Goal: Task Accomplishment & Management: Use online tool/utility

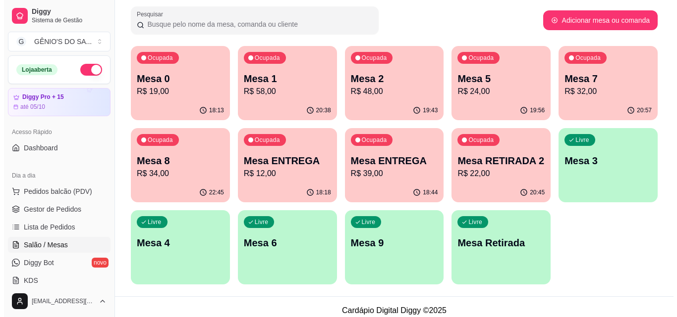
scroll to position [149, 0]
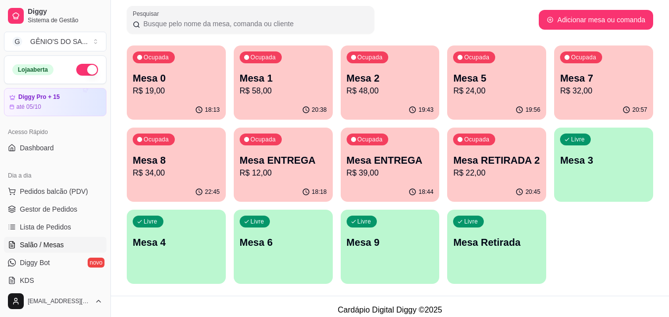
click at [506, 85] on p "Mesa 5" at bounding box center [496, 78] width 87 height 14
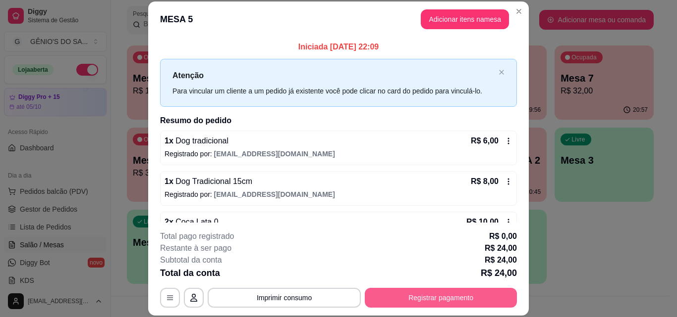
click at [392, 295] on button "Registrar pagamento" at bounding box center [441, 298] width 152 height 20
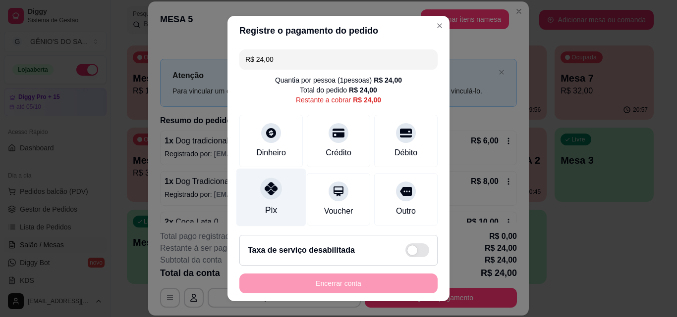
click at [264, 195] on icon at bounding box center [270, 188] width 13 height 13
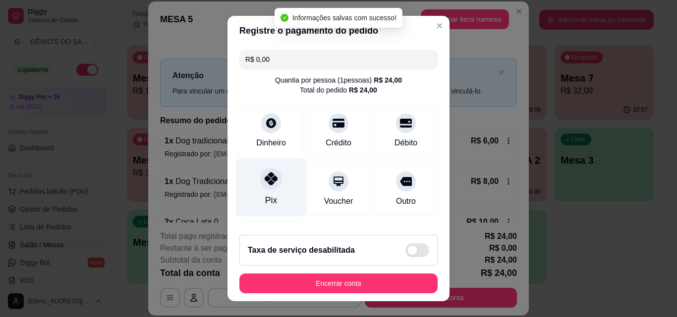
type input "R$ 0,00"
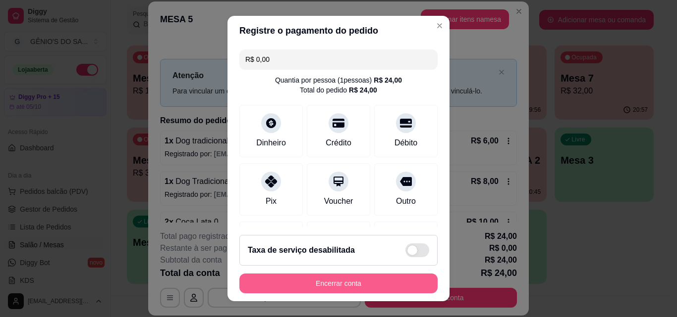
click at [345, 284] on button "Encerrar conta" at bounding box center [338, 284] width 198 height 20
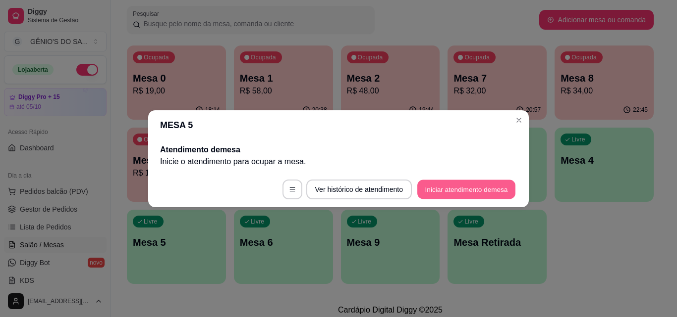
click at [440, 190] on button "Iniciar atendimento de mesa" at bounding box center [466, 189] width 98 height 19
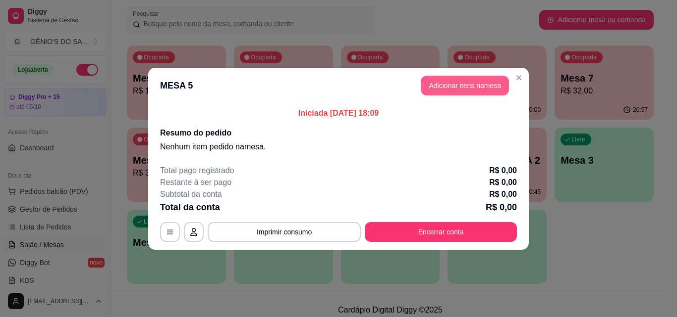
click at [458, 87] on button "Adicionar itens na mesa" at bounding box center [465, 86] width 88 height 20
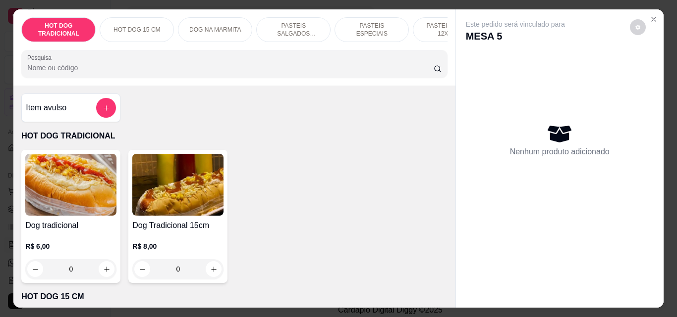
click at [279, 25] on p "PASTEIS SALGADOS 12X20cm" at bounding box center [292, 30] width 57 height 16
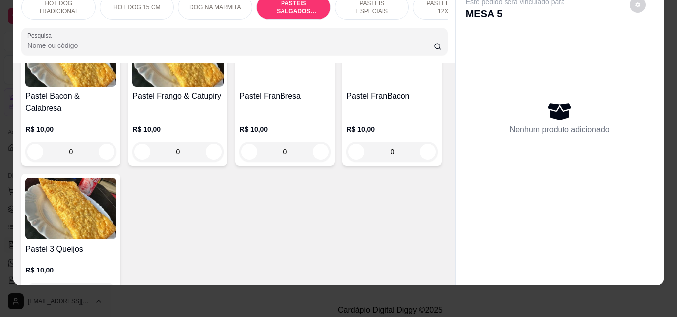
scroll to position [1218, 0]
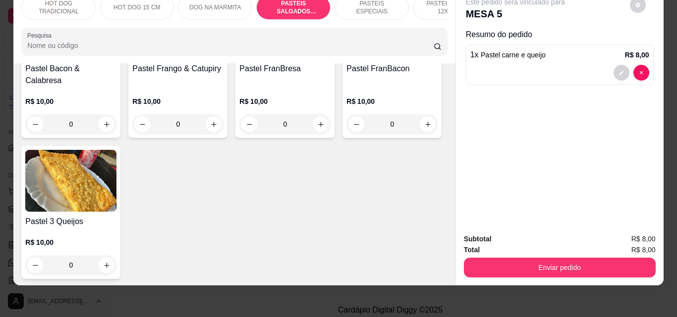
type input "2"
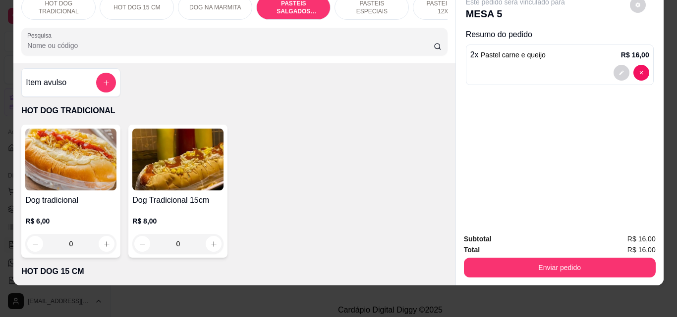
scroll to position [0, 0]
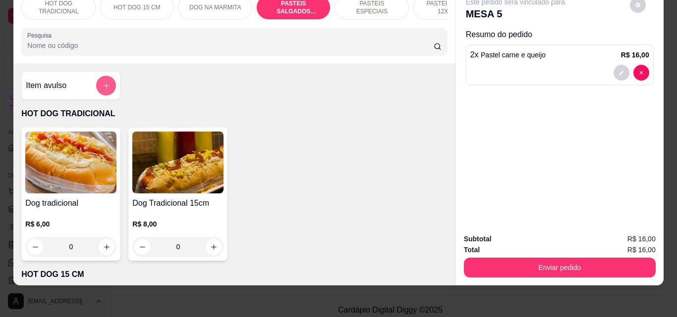
click at [103, 84] on icon "add-separate-item" at bounding box center [106, 85] width 7 height 7
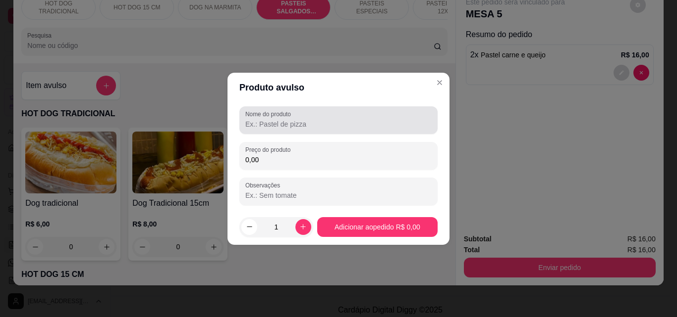
click at [303, 113] on div at bounding box center [338, 120] width 186 height 20
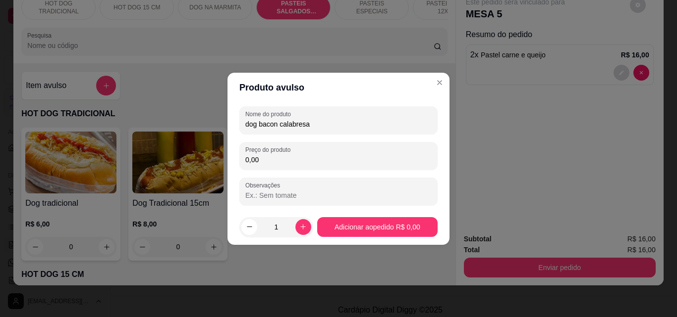
type input "dog bacon calabresa"
click at [278, 158] on input "0,00" at bounding box center [338, 160] width 186 height 10
type input "15,00"
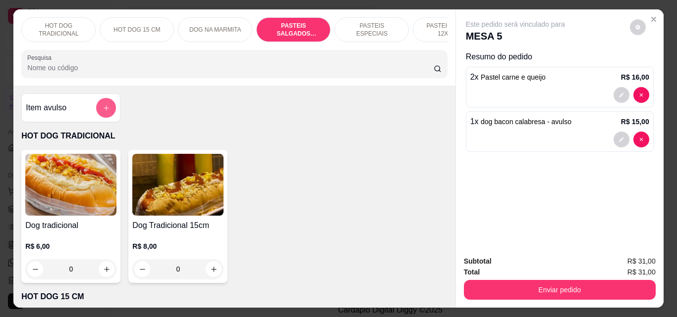
click at [107, 108] on button "add-separate-item" at bounding box center [106, 108] width 20 height 20
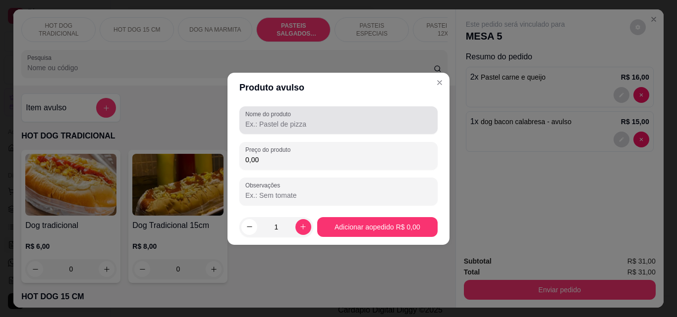
click at [296, 125] on input "Nome do produto" at bounding box center [338, 124] width 186 height 10
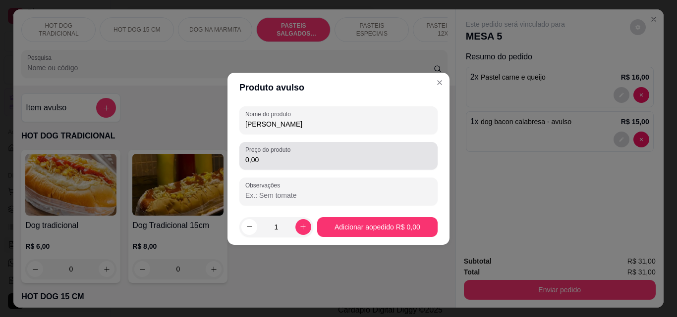
type input "[PERSON_NAME]"
click at [277, 159] on input "0,00" at bounding box center [338, 160] width 186 height 10
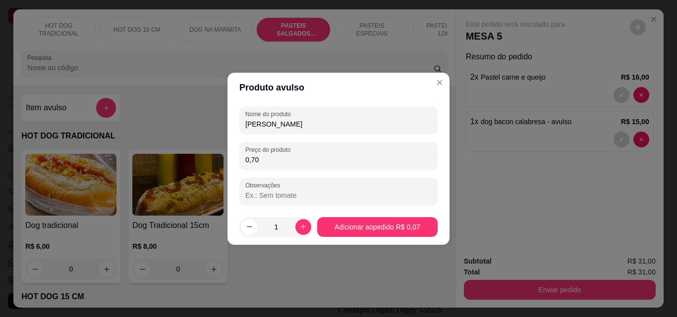
type input "7,00"
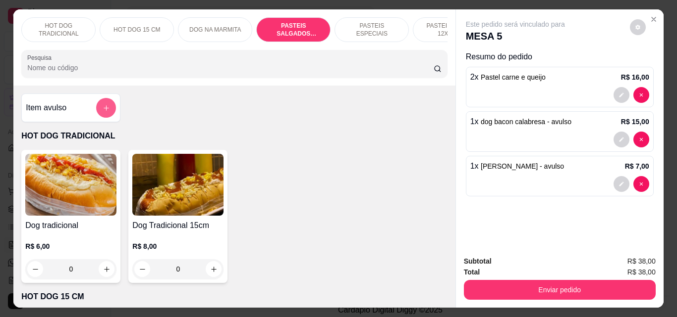
click at [97, 112] on button "add-separate-item" at bounding box center [106, 108] width 20 height 20
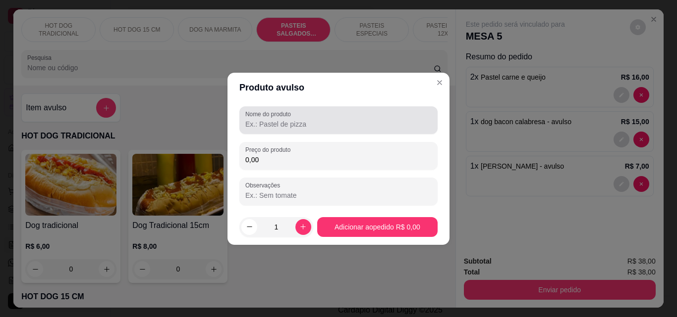
click at [302, 127] on input "Nome do produto" at bounding box center [338, 124] width 186 height 10
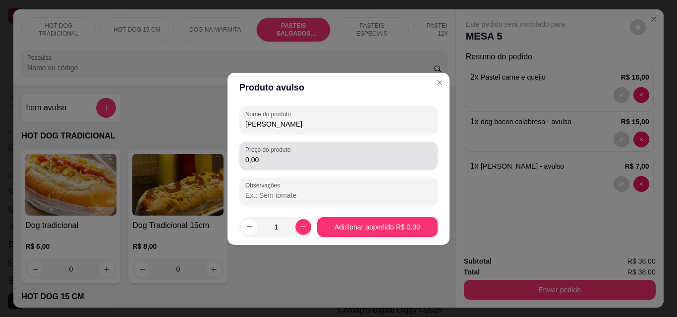
type input "[PERSON_NAME]"
click at [274, 157] on input "0,00" at bounding box center [338, 160] width 186 height 10
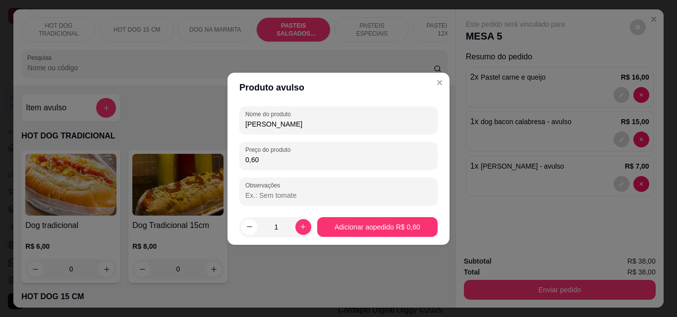
type input "6,00"
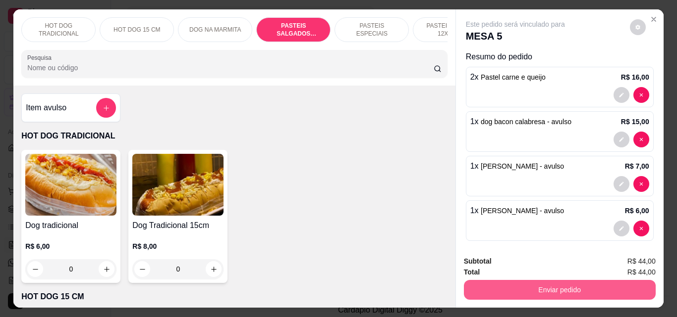
click at [564, 282] on button "Enviar pedido" at bounding box center [560, 290] width 192 height 20
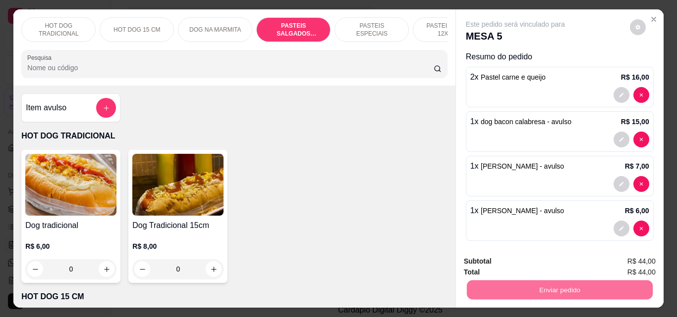
click at [540, 256] on button "Não registrar e enviar pedido" at bounding box center [526, 262] width 100 height 18
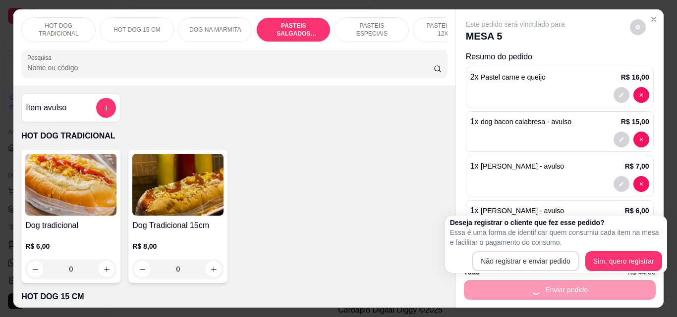
click at [540, 256] on button "Não registrar e enviar pedido" at bounding box center [525, 262] width 107 height 20
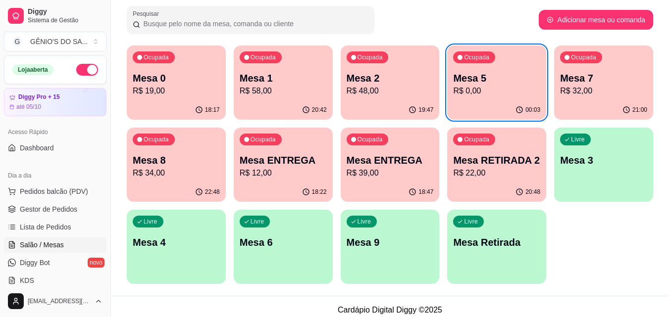
click at [340, 79] on div "Ocupada Mesa 0 R$ 19,00 18:17 Ocupada Mesa 1 R$ 58,00 20:42 Ocupada Mesa 2 R$ 4…" at bounding box center [390, 165] width 526 height 239
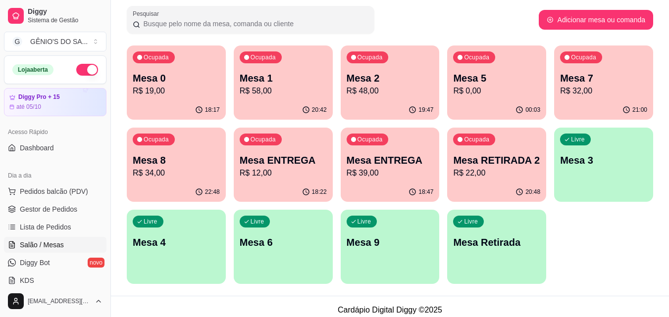
click at [357, 80] on p "Mesa 2" at bounding box center [390, 78] width 87 height 14
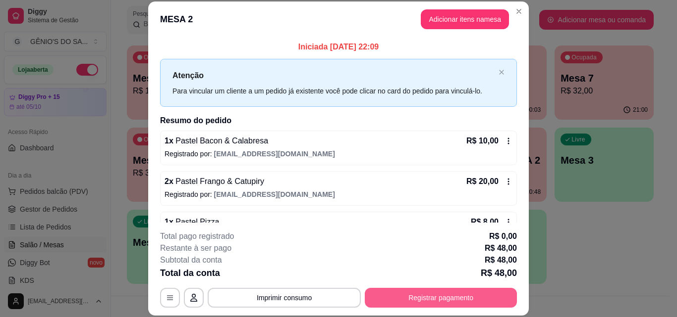
click at [421, 302] on button "Registrar pagamento" at bounding box center [441, 298] width 152 height 20
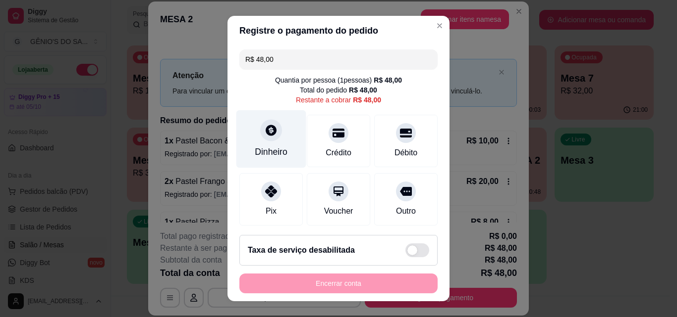
click at [269, 140] on div at bounding box center [271, 130] width 22 height 22
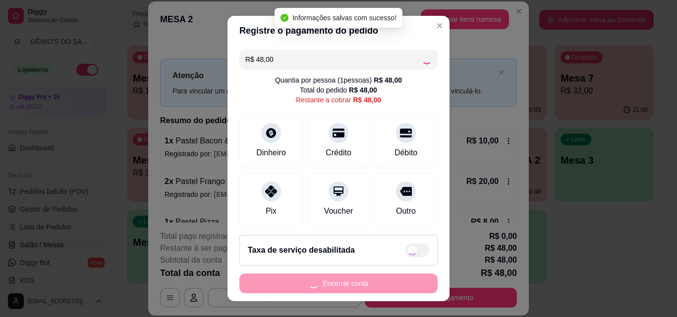
type input "R$ 0,00"
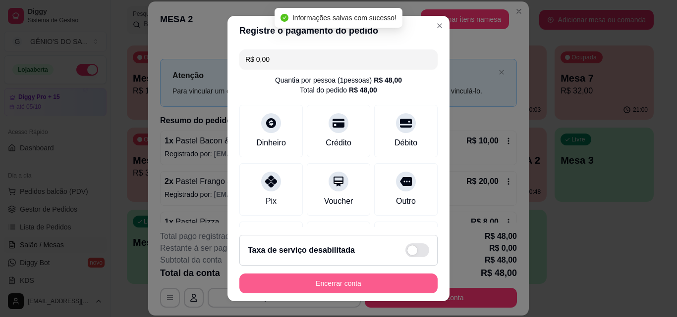
click at [355, 279] on button "Encerrar conta" at bounding box center [338, 284] width 198 height 20
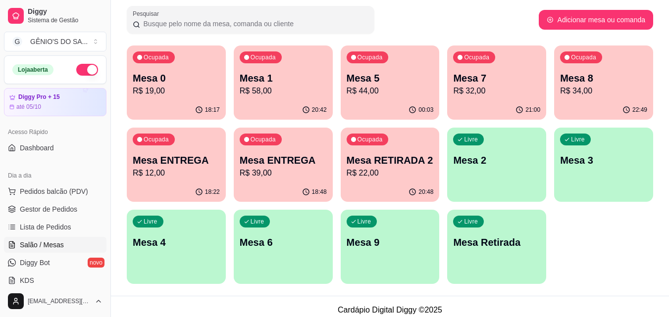
click at [191, 100] on div "Ocupada Mesa 0 R$ 19,00" at bounding box center [176, 73] width 99 height 55
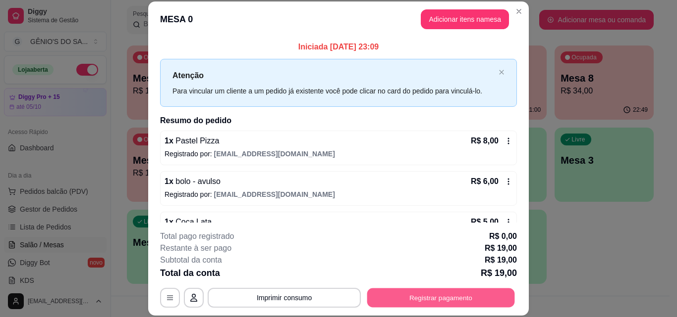
click at [410, 293] on button "Registrar pagamento" at bounding box center [441, 297] width 148 height 19
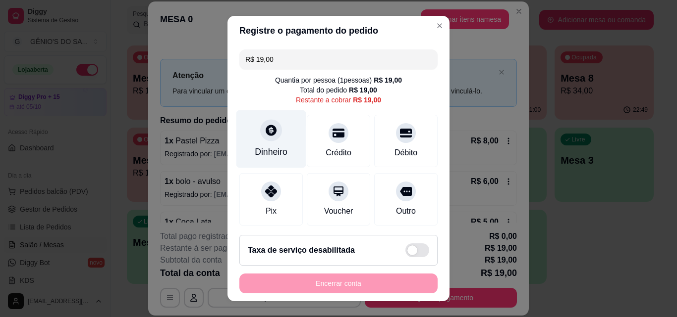
click at [267, 144] on div "Dinheiro" at bounding box center [271, 139] width 70 height 58
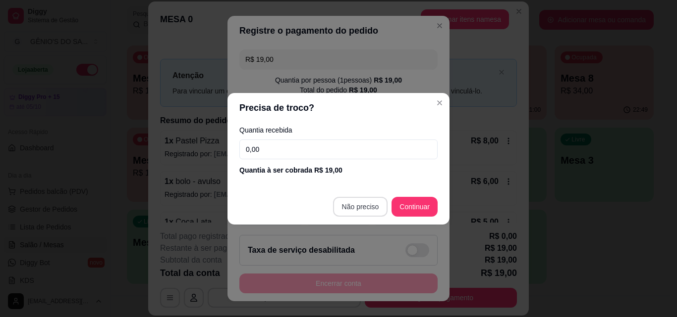
click at [365, 197] on footer "Não preciso Continuar" at bounding box center [338, 207] width 222 height 36
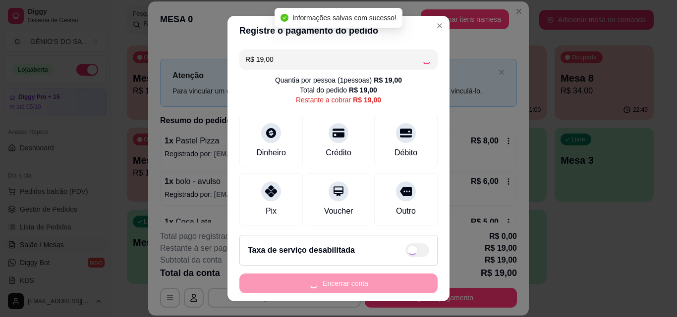
type input "R$ 0,00"
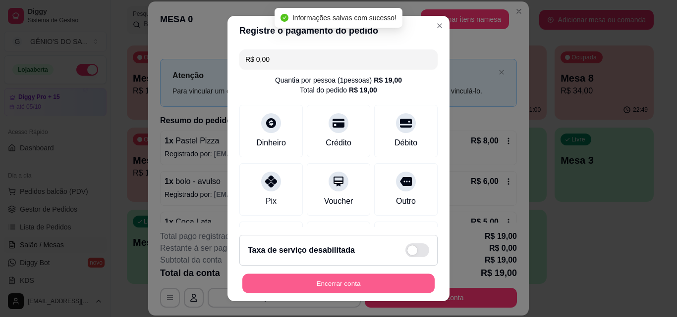
click at [342, 284] on button "Encerrar conta" at bounding box center [338, 283] width 192 height 19
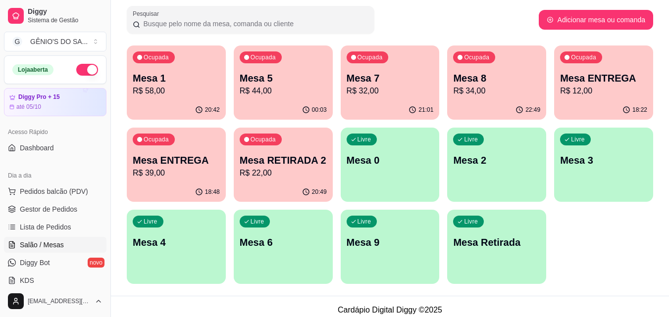
click at [177, 85] on div "Mesa 1 R$ 58,00" at bounding box center [176, 84] width 87 height 26
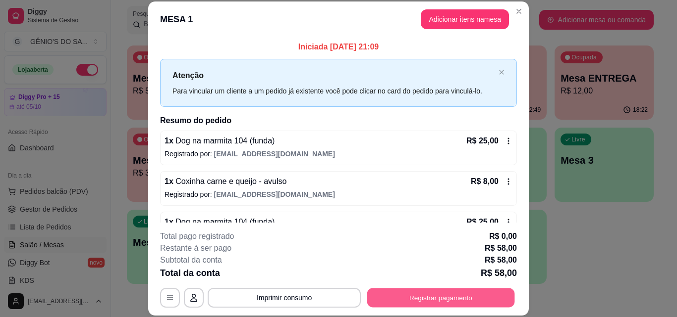
click at [448, 293] on button "Registrar pagamento" at bounding box center [441, 297] width 148 height 19
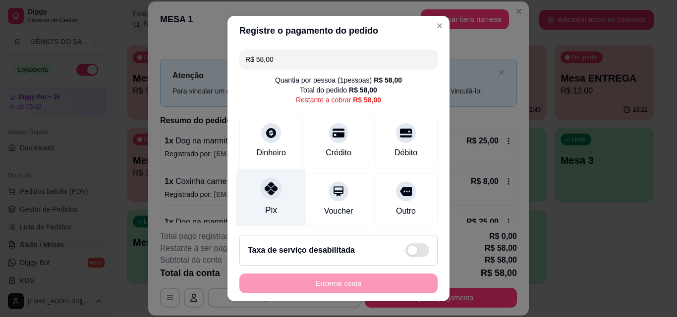
click at [265, 216] on div "Pix" at bounding box center [271, 210] width 12 height 13
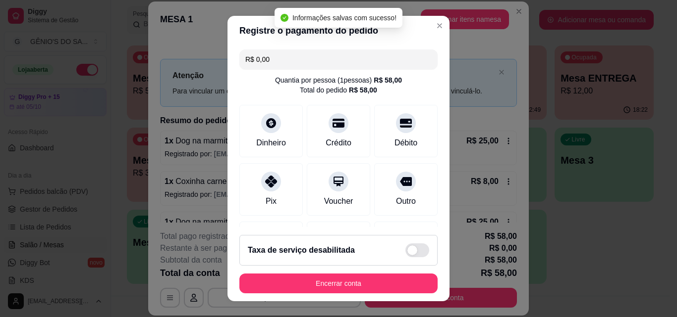
type input "R$ 0,00"
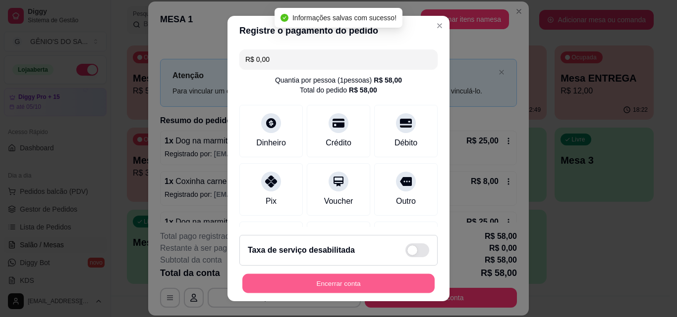
click at [326, 279] on button "Encerrar conta" at bounding box center [338, 283] width 192 height 19
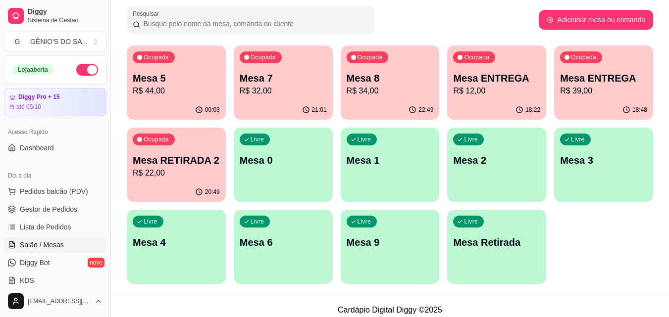
click at [276, 83] on p "Mesa 7" at bounding box center [283, 78] width 87 height 14
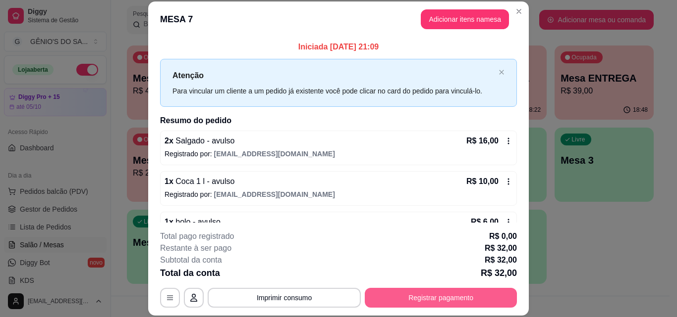
click at [403, 297] on button "Registrar pagamento" at bounding box center [441, 298] width 152 height 20
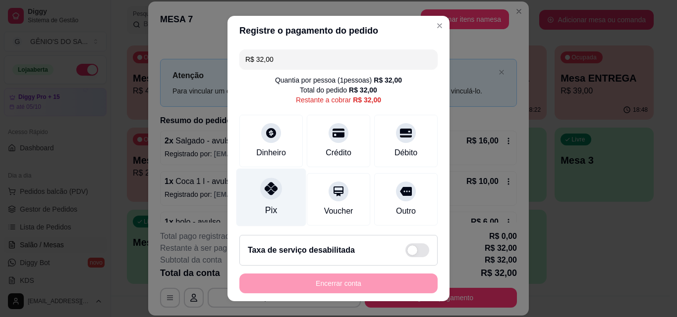
click at [273, 192] on div at bounding box center [271, 189] width 22 height 22
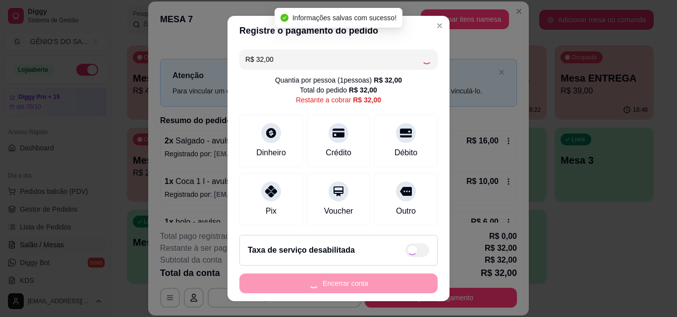
type input "R$ 0,00"
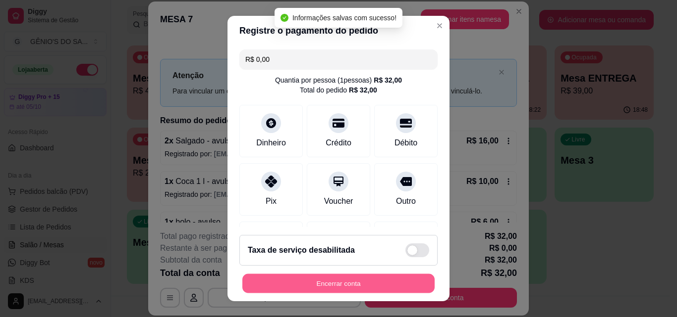
click at [318, 289] on button "Encerrar conta" at bounding box center [338, 283] width 192 height 19
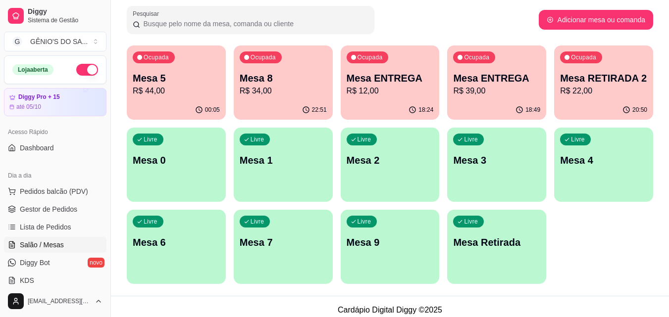
click at [306, 74] on p "Mesa 8" at bounding box center [283, 78] width 87 height 14
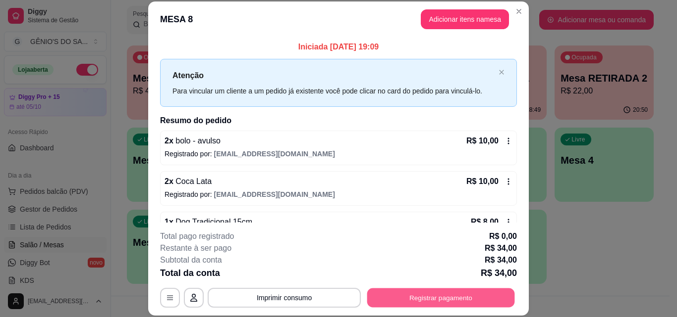
click at [436, 305] on button "Registrar pagamento" at bounding box center [441, 297] width 148 height 19
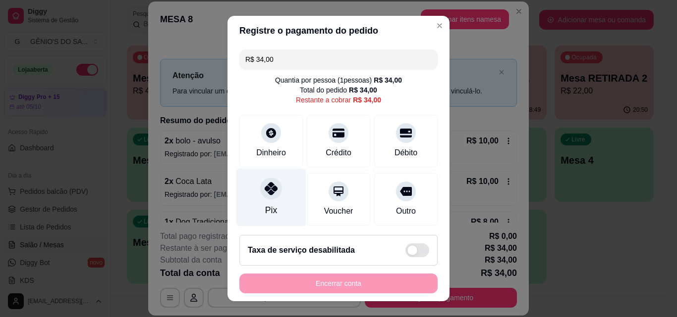
click at [264, 192] on icon at bounding box center [270, 188] width 13 height 13
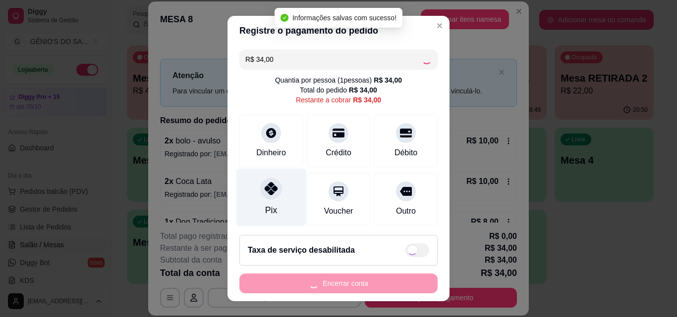
type input "R$ 0,00"
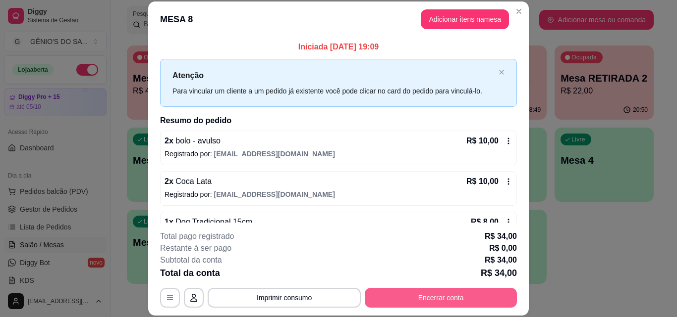
click at [431, 304] on button "Encerrar conta" at bounding box center [441, 298] width 152 height 20
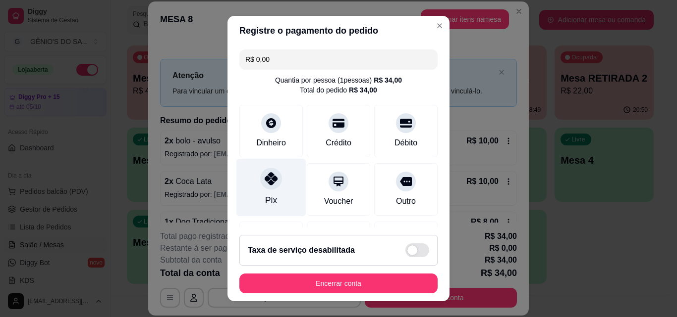
click at [252, 183] on div "Pix" at bounding box center [271, 188] width 70 height 58
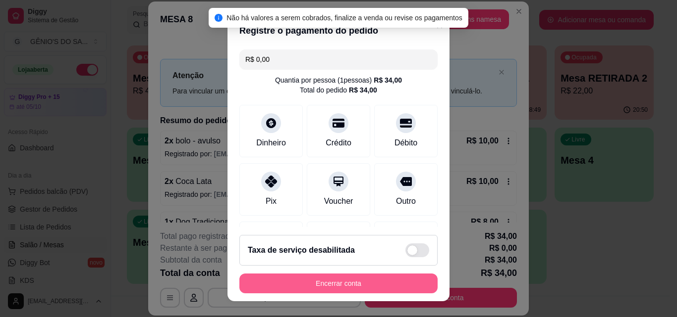
click at [313, 282] on button "Encerrar conta" at bounding box center [338, 284] width 198 height 20
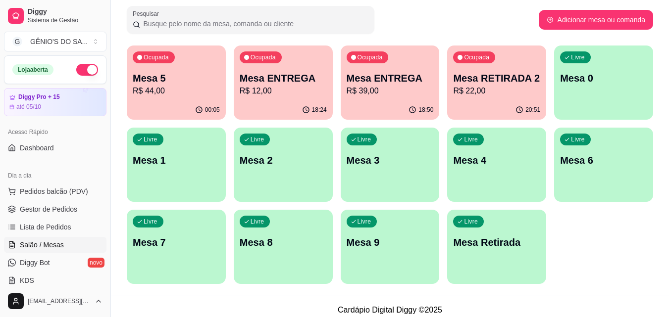
click at [311, 79] on p "Mesa ENTREGA" at bounding box center [283, 78] width 87 height 14
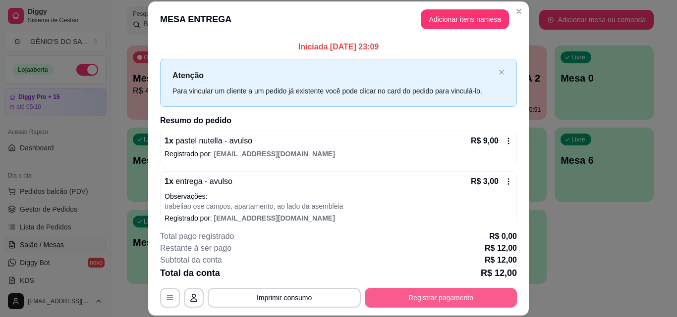
click at [408, 293] on button "Registrar pagamento" at bounding box center [441, 298] width 152 height 20
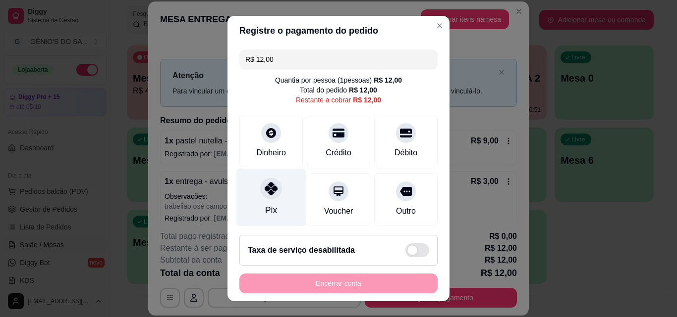
click at [267, 196] on div at bounding box center [271, 189] width 22 height 22
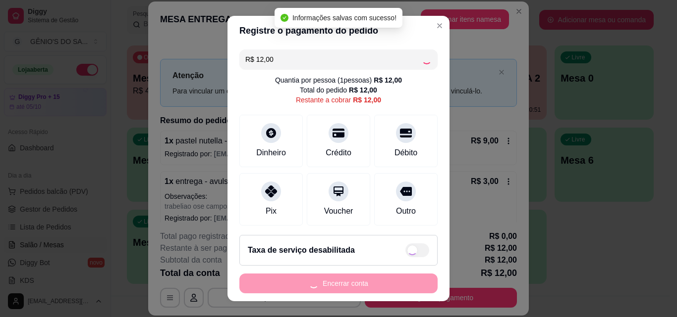
type input "R$ 0,00"
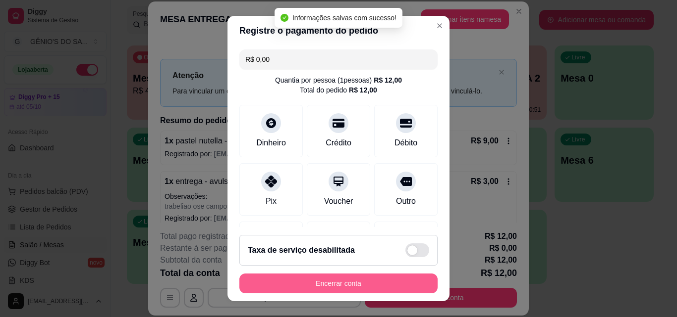
click at [321, 284] on button "Encerrar conta" at bounding box center [338, 284] width 198 height 20
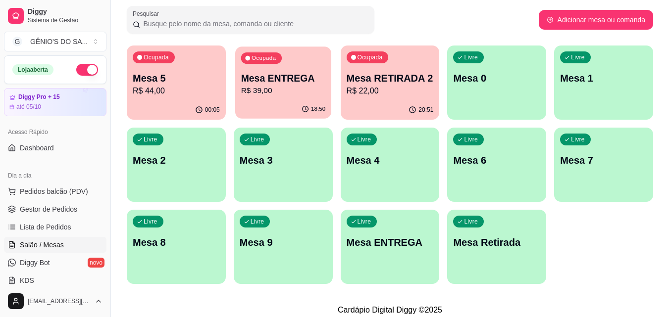
click at [295, 69] on div "Ocupada Mesa ENTREGA R$ 39,00" at bounding box center [283, 73] width 96 height 53
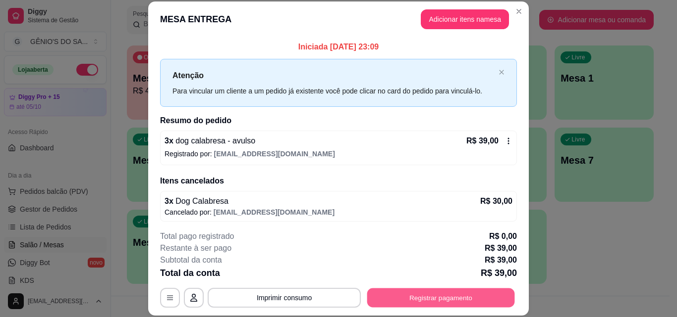
click at [403, 299] on button "Registrar pagamento" at bounding box center [441, 297] width 148 height 19
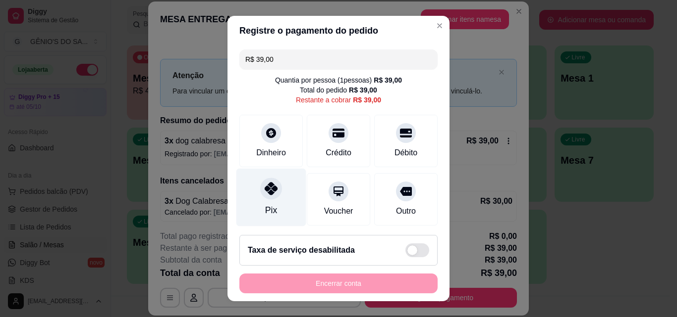
click at [264, 195] on icon at bounding box center [270, 188] width 13 height 13
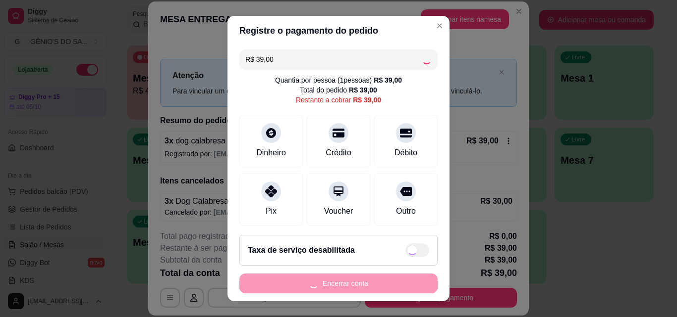
type input "R$ 0,00"
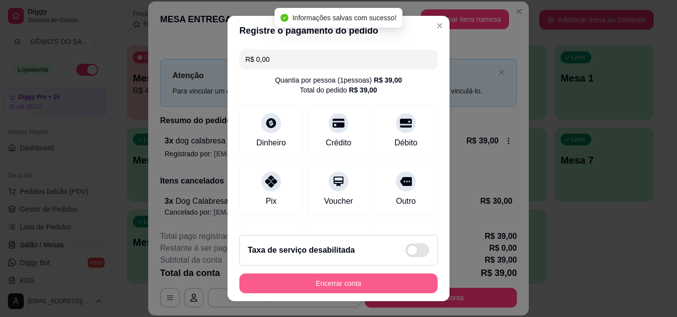
click at [298, 283] on button "Encerrar conta" at bounding box center [338, 284] width 198 height 20
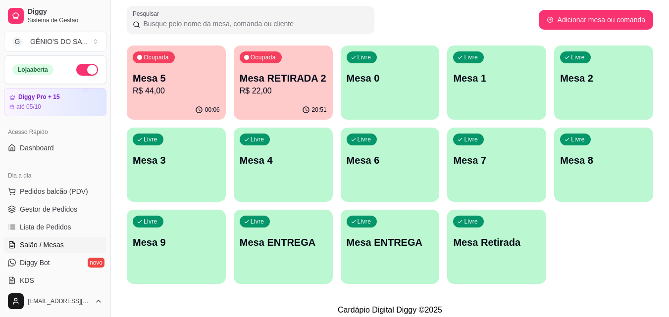
click at [284, 65] on div "Ocupada Mesa RETIRADA 2 R$ 22,00" at bounding box center [283, 73] width 99 height 55
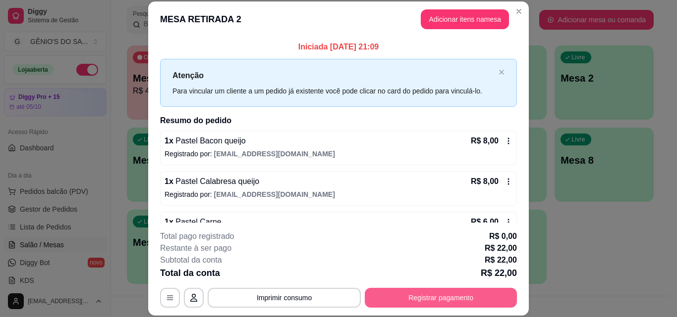
click at [406, 297] on button "Registrar pagamento" at bounding box center [441, 298] width 152 height 20
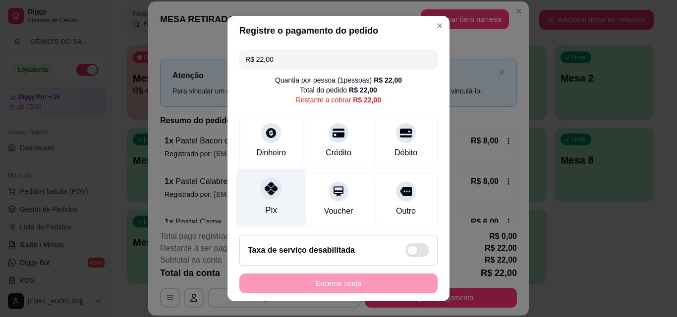
click at [272, 188] on div at bounding box center [271, 189] width 22 height 22
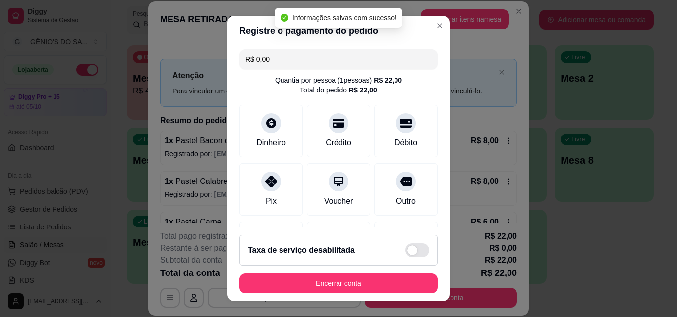
type input "R$ 0,00"
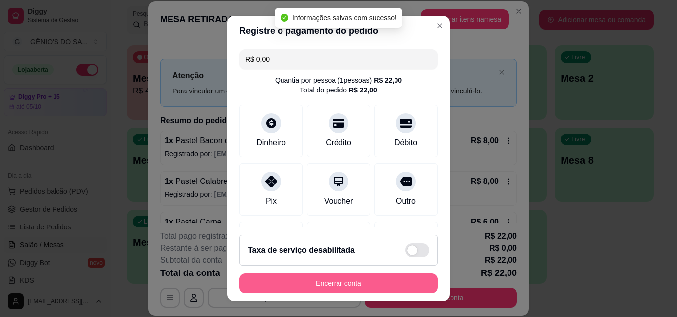
click at [341, 285] on button "Encerrar conta" at bounding box center [338, 284] width 198 height 20
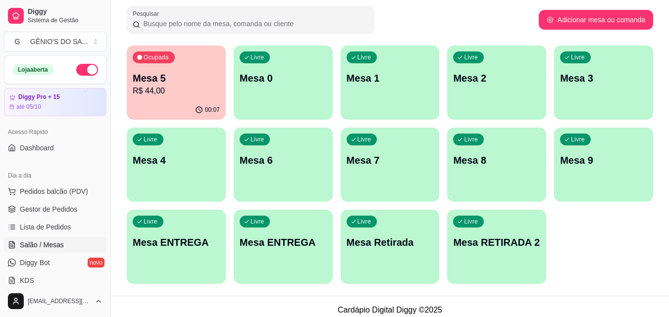
click at [349, 85] on div "Livre Mesa 1" at bounding box center [390, 77] width 99 height 62
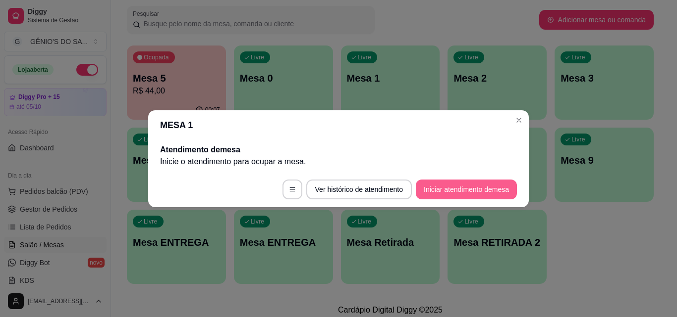
click at [469, 190] on button "Iniciar atendimento de mesa" at bounding box center [466, 190] width 101 height 20
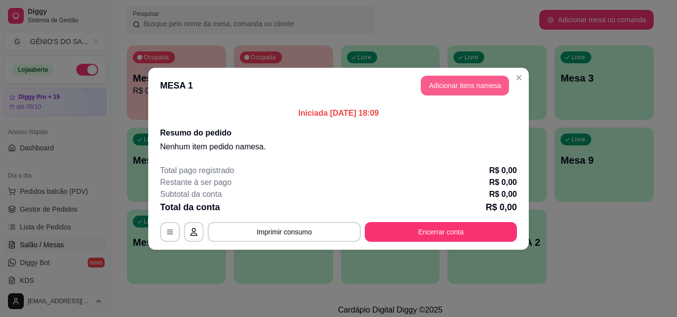
click at [471, 80] on button "Adicionar itens na mesa" at bounding box center [465, 86] width 88 height 20
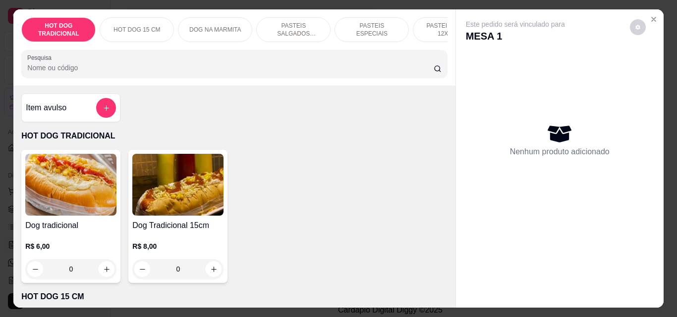
click at [471, 80] on div "Nenhum produto adicionado" at bounding box center [560, 140] width 188 height 194
drag, startPoint x: 22, startPoint y: 237, endPoint x: 51, endPoint y: 1, distance: 238.1
click at [20, 147] on div "Item avulso HOT DOG TRADICIONAL Dog tradicional R$ 6,00 0 Dog Tradicional 15cm …" at bounding box center [233, 197] width 441 height 222
click at [26, 91] on div "Item avulso HOT DOG TRADICIONAL Dog tradicional R$ 6,00 0 Dog Tradicional 15cm …" at bounding box center [233, 197] width 441 height 222
click at [76, 111] on div "Item avulso" at bounding box center [71, 108] width 90 height 20
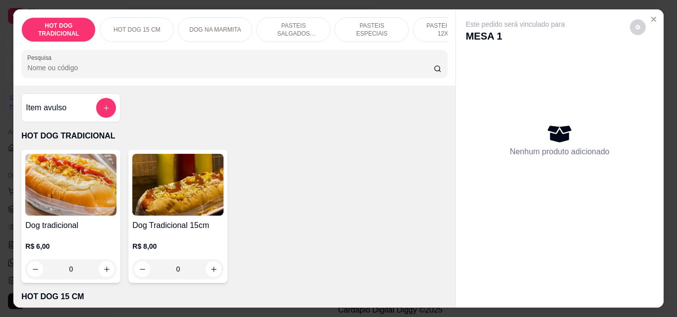
click at [106, 109] on button "add-separate-item" at bounding box center [106, 108] width 20 height 20
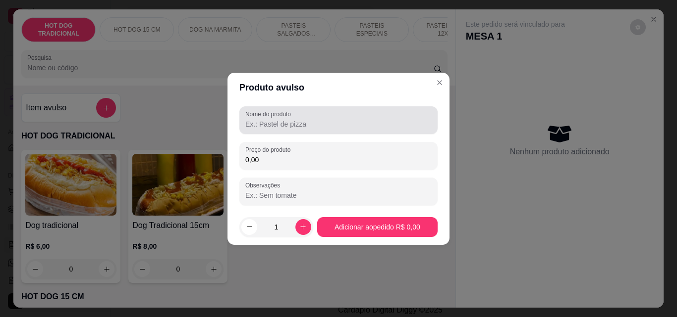
click at [302, 121] on input "Nome do produto" at bounding box center [338, 124] width 186 height 10
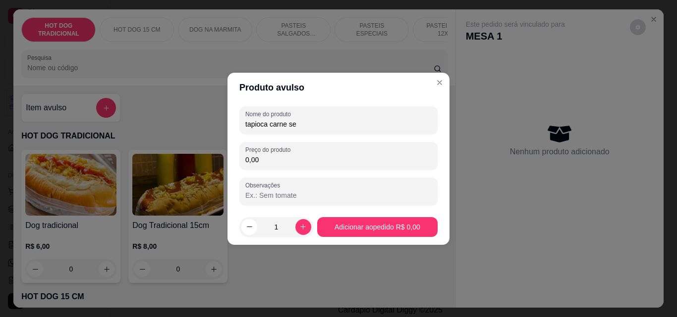
click at [302, 121] on input "tapioca carne se" at bounding box center [338, 124] width 186 height 10
click at [278, 162] on input "0,00" at bounding box center [338, 160] width 186 height 10
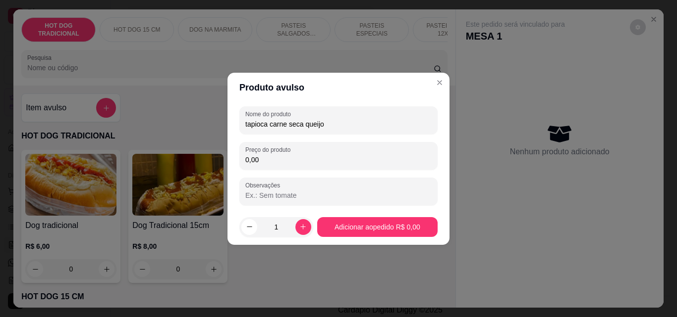
click at [278, 162] on input "0,00" at bounding box center [338, 160] width 186 height 10
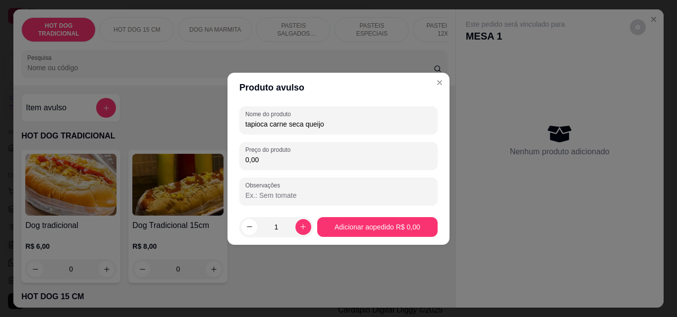
click at [278, 162] on input "0,00" at bounding box center [338, 160] width 186 height 10
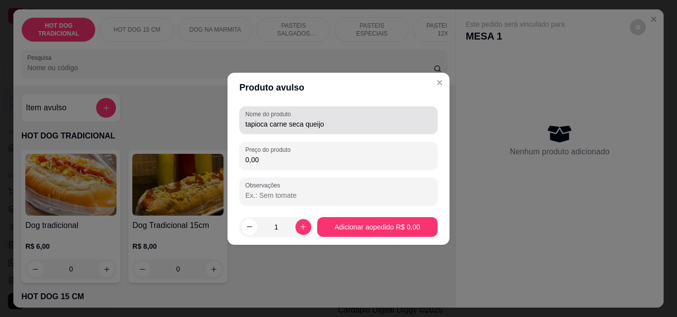
click at [331, 120] on input "tapioca carne seca queijo" at bounding box center [338, 124] width 186 height 10
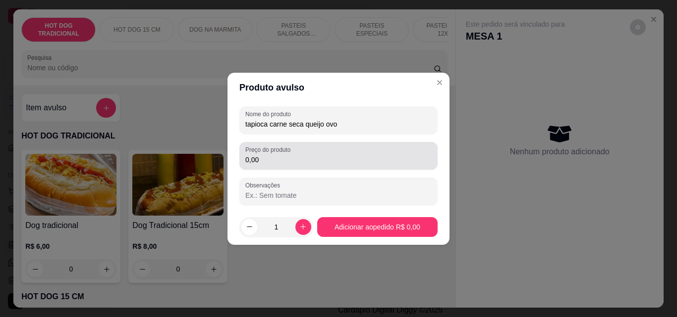
type input "tapioca carne seca queijo ovo"
click at [275, 167] on div "Preço do produto 0,00" at bounding box center [338, 156] width 198 height 28
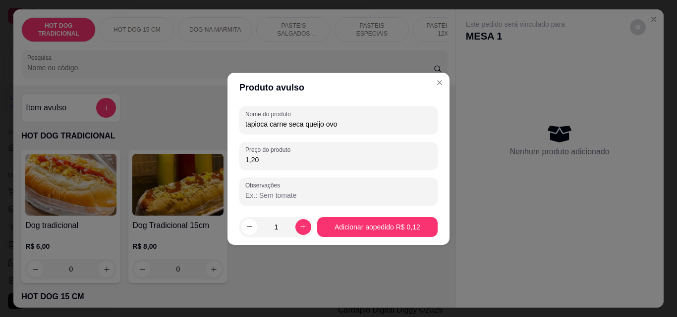
type input "12,00"
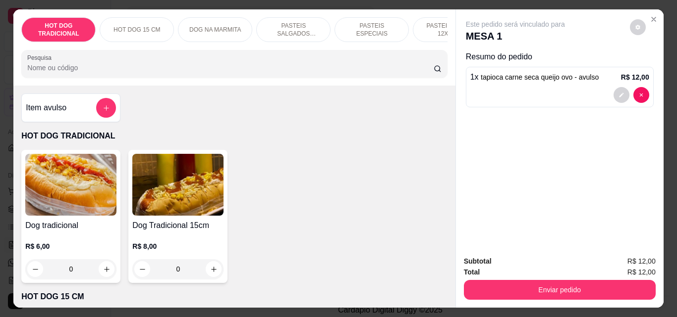
click at [363, 222] on div "Dog tradicional R$ 6,00 0 Dog Tradicional 15cm R$ 8,00 0" at bounding box center [233, 216] width 425 height 133
click at [107, 105] on button "add-separate-item" at bounding box center [106, 108] width 20 height 20
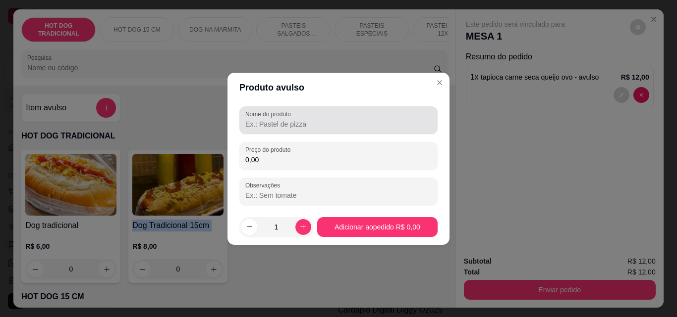
click at [265, 132] on div "Nome do produto" at bounding box center [338, 120] width 198 height 28
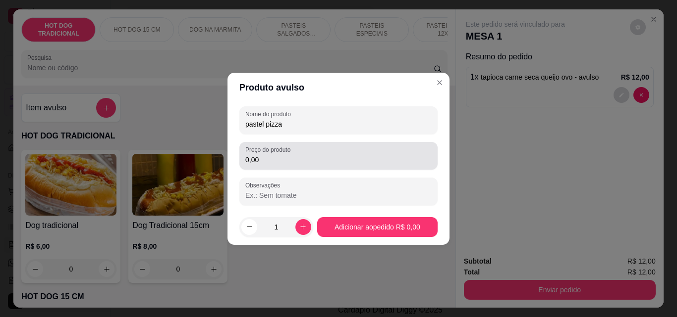
type input "pastel pizza"
click at [263, 157] on input "0,00" at bounding box center [338, 160] width 186 height 10
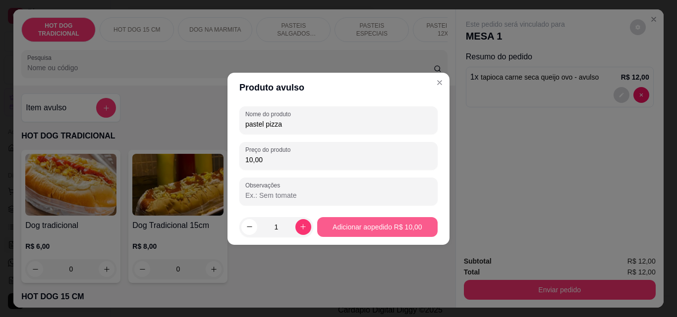
type input "10,00"
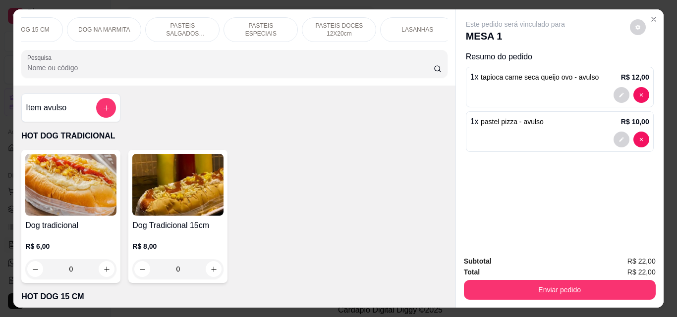
scroll to position [0, 353]
click at [394, 22] on div "BEBIDAS" at bounding box center [409, 29] width 74 height 25
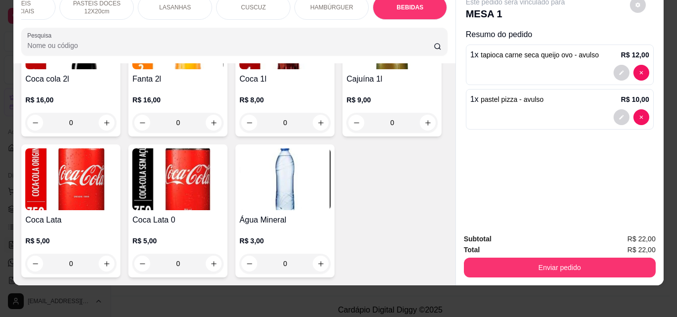
scroll to position [3524, 0]
click at [221, 256] on button "increase-product-quantity" at bounding box center [214, 264] width 16 height 16
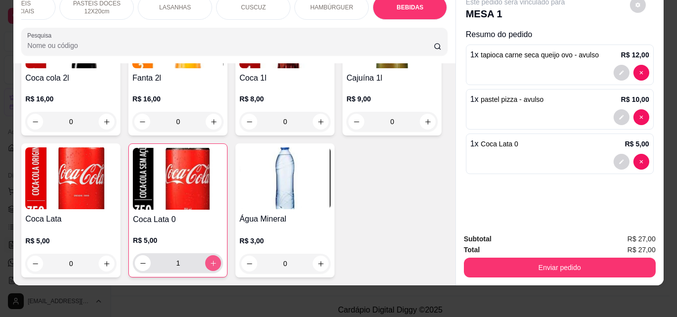
click at [221, 256] on button "increase-product-quantity" at bounding box center [213, 264] width 16 height 16
type input "2"
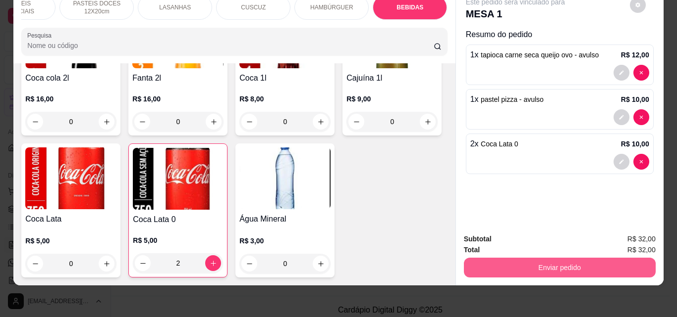
click at [610, 258] on button "Enviar pedido" at bounding box center [560, 268] width 192 height 20
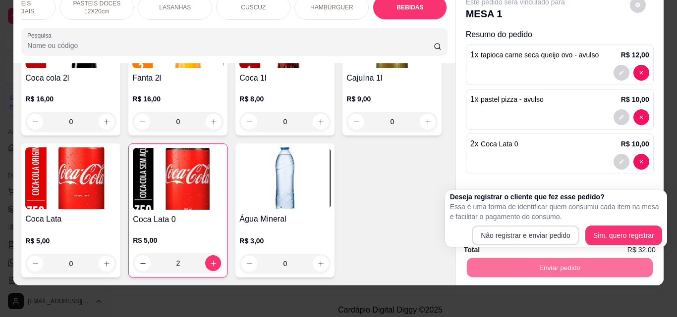
click at [526, 246] on div "Deseja registrar o cliente que fez esse pedido? Essa é uma forma de identificar…" at bounding box center [556, 218] width 222 height 57
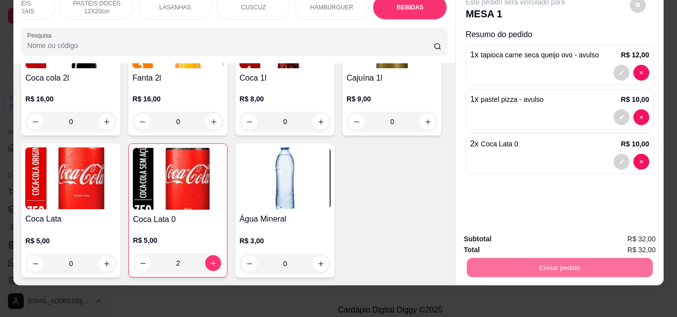
click at [521, 234] on button "Não registrar e enviar pedido" at bounding box center [526, 236] width 100 height 18
